Goal: Navigation & Orientation: Go to known website

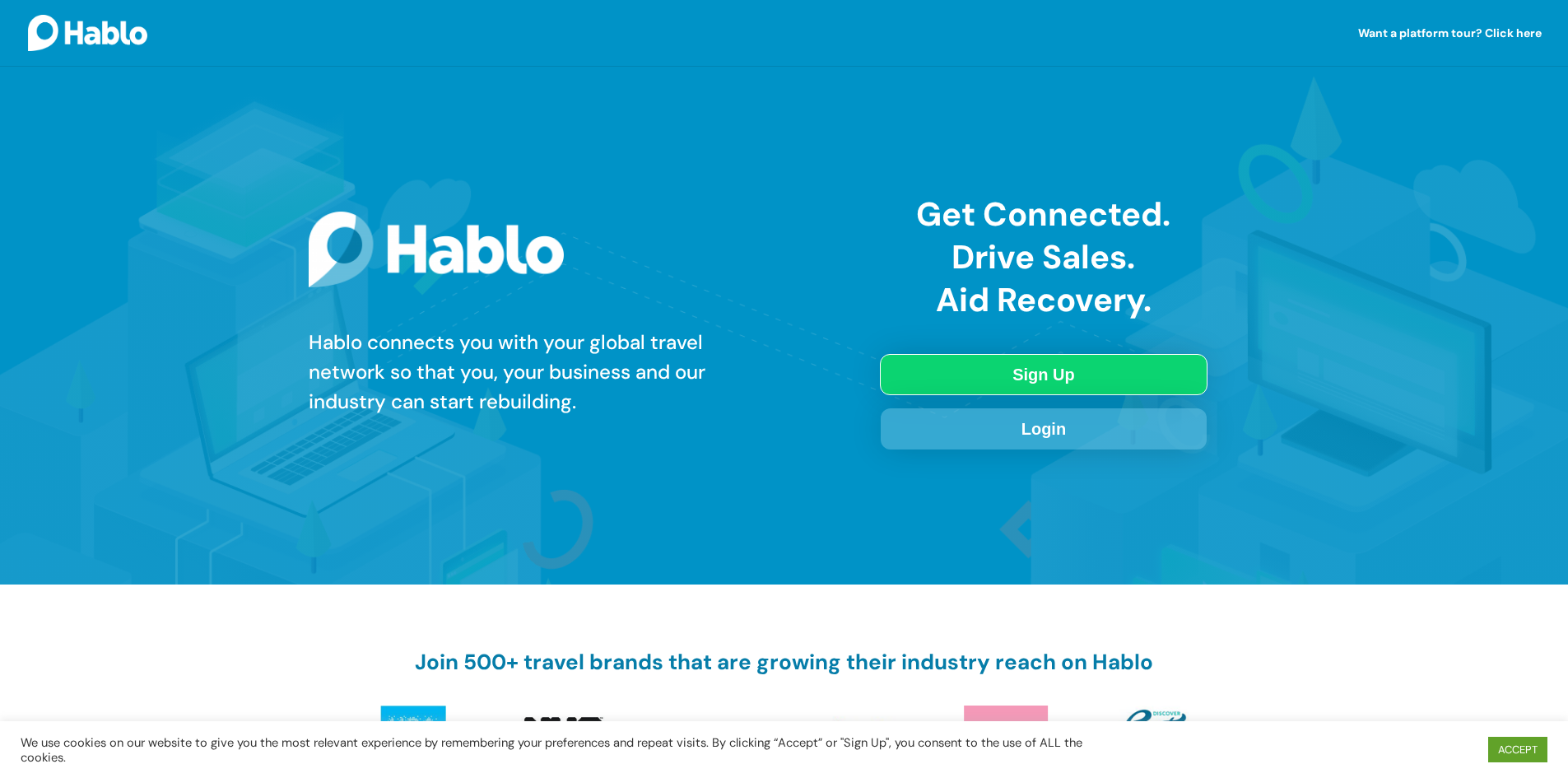
click at [1005, 428] on link "Login" at bounding box center [1043, 428] width 326 height 41
click at [132, 34] on img at bounding box center [87, 32] width 119 height 36
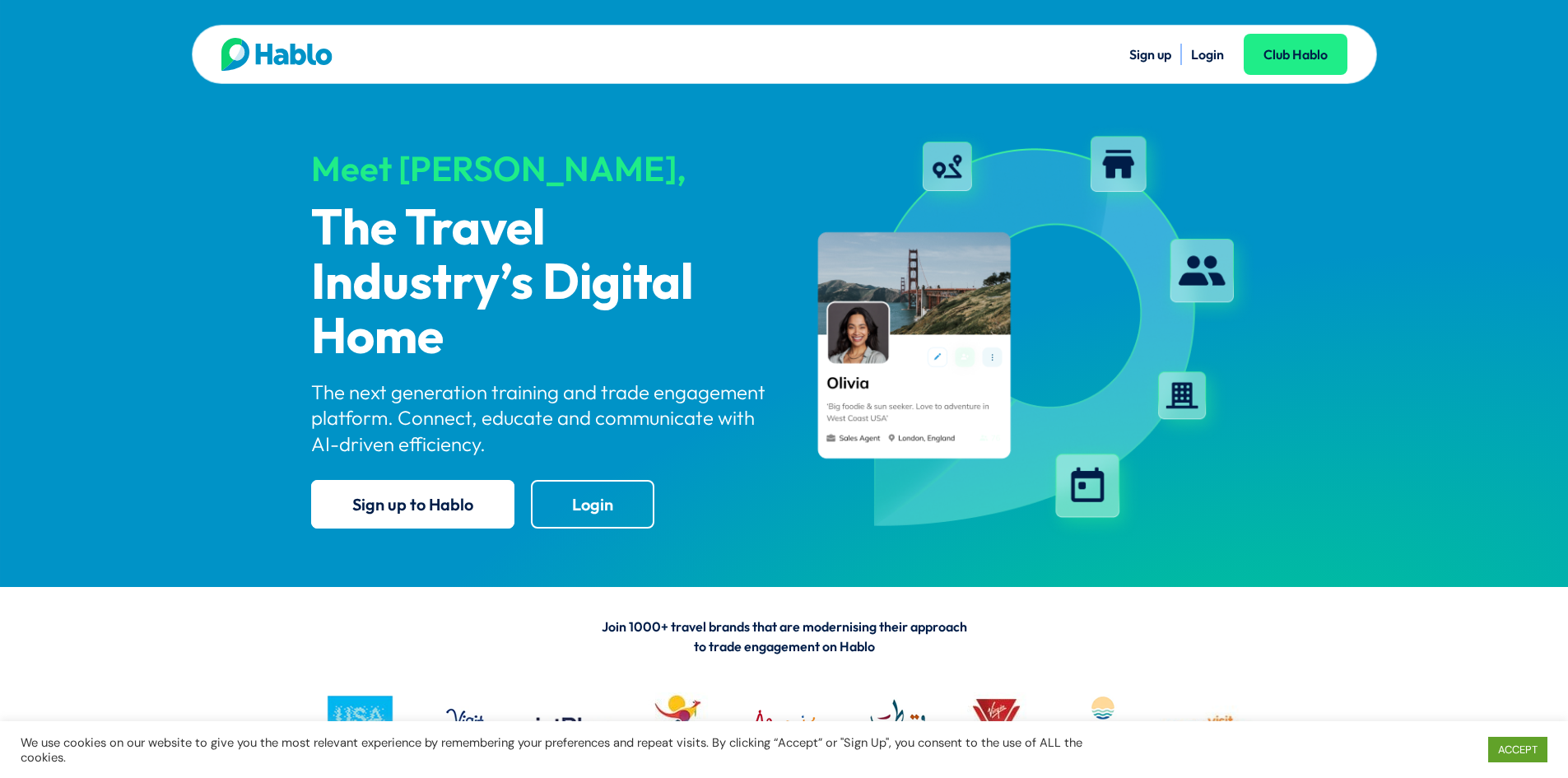
click at [1195, 53] on link "Login" at bounding box center [1207, 54] width 33 height 17
